Goal: Information Seeking & Learning: Learn about a topic

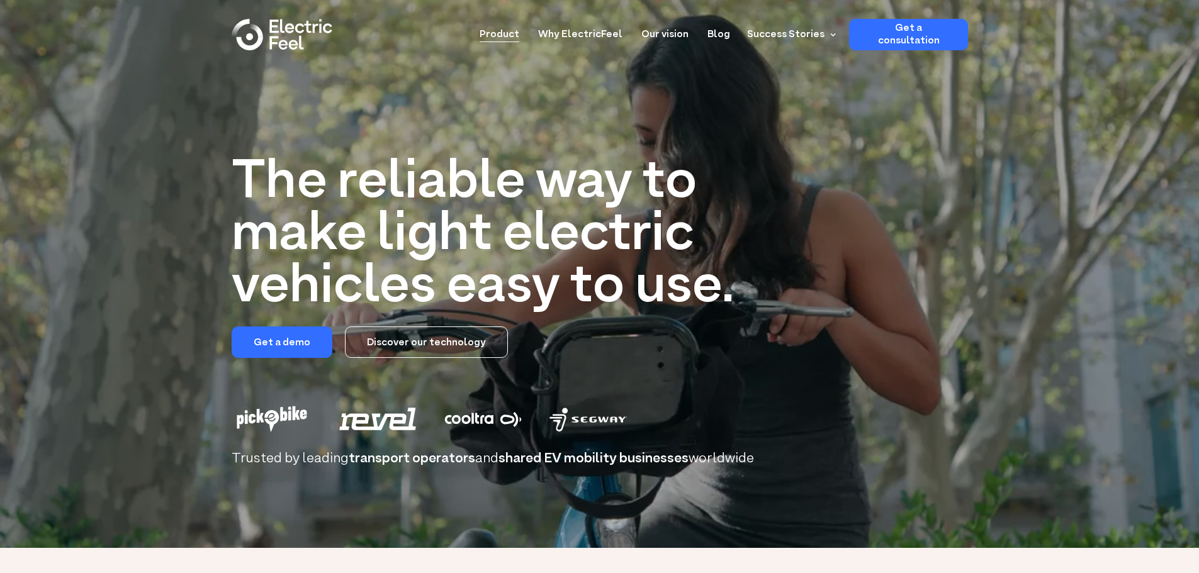
click at [519, 33] on link "Product" at bounding box center [500, 30] width 40 height 23
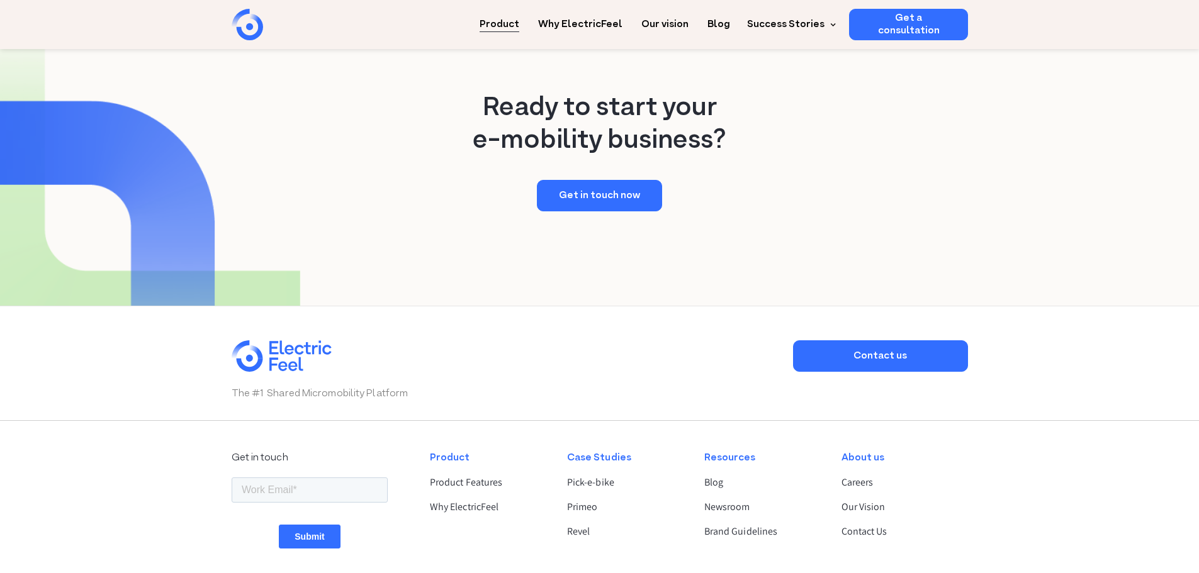
scroll to position [2391, 0]
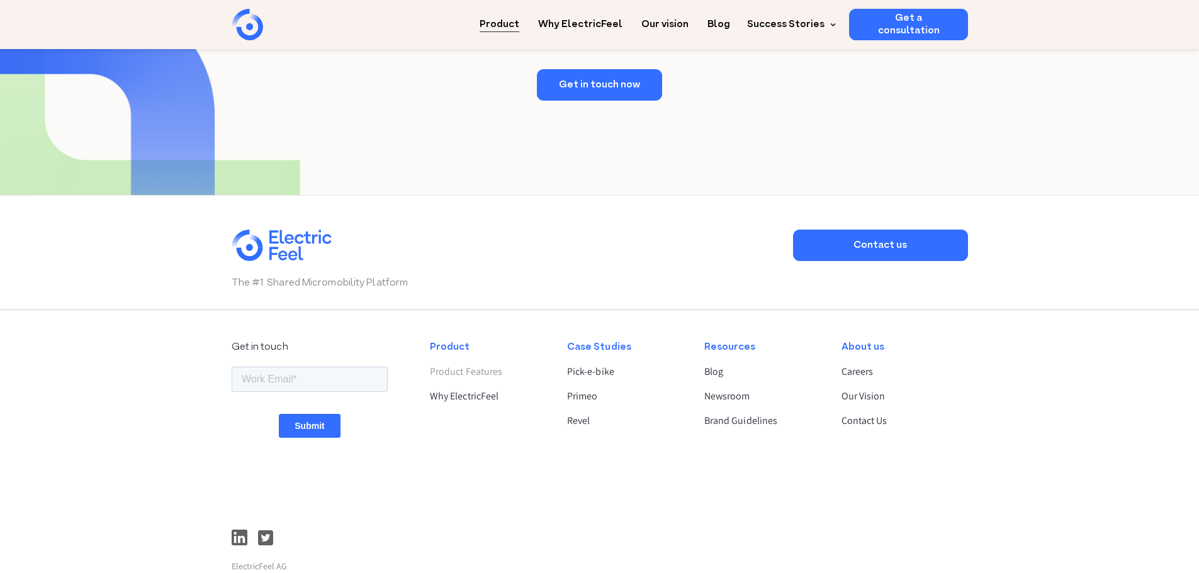
click at [454, 364] on link "Product Features" at bounding box center [488, 371] width 116 height 15
